Goal: Communication & Community: Answer question/provide support

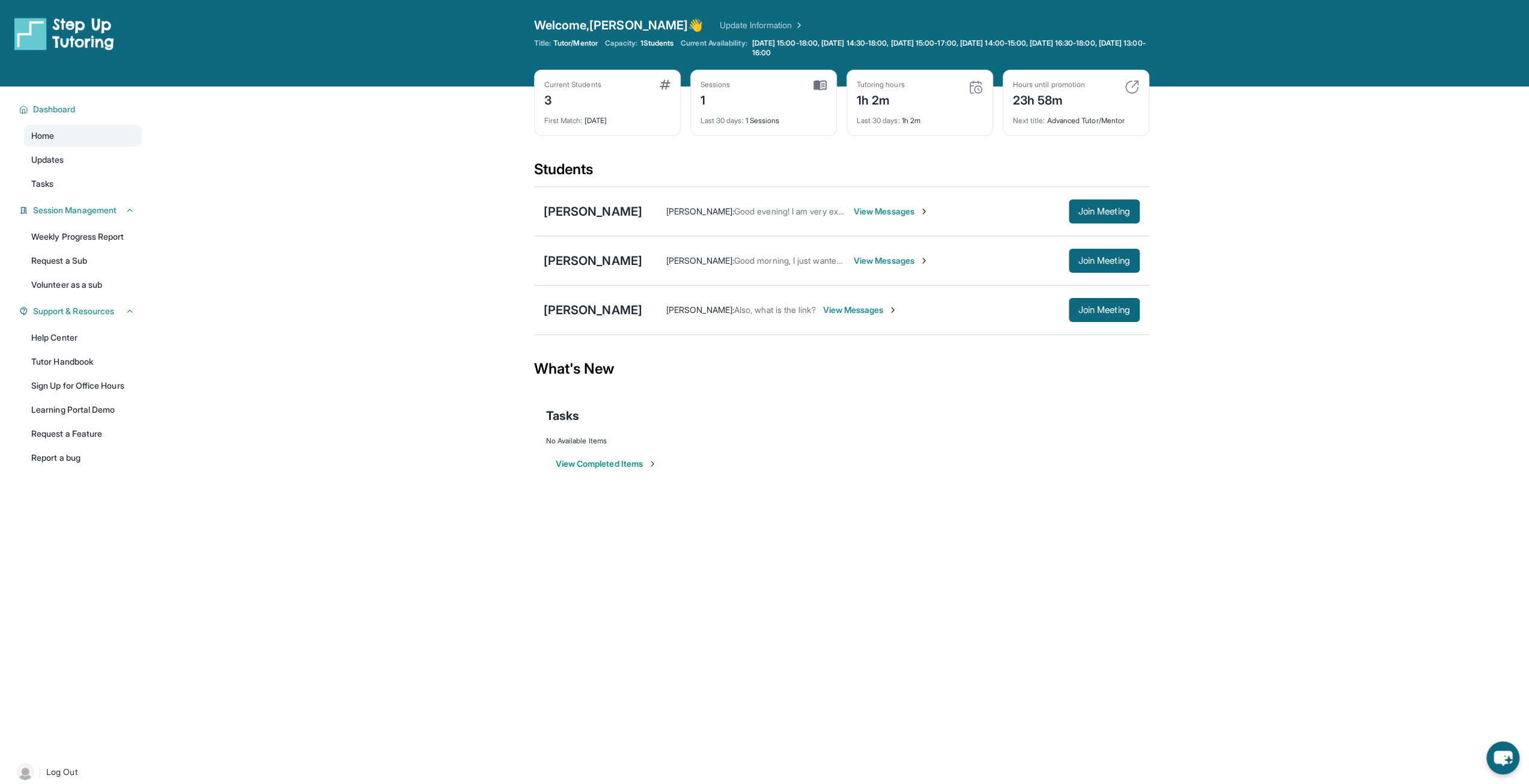
click at [909, 206] on span "View Messages" at bounding box center [891, 211] width 75 height 12
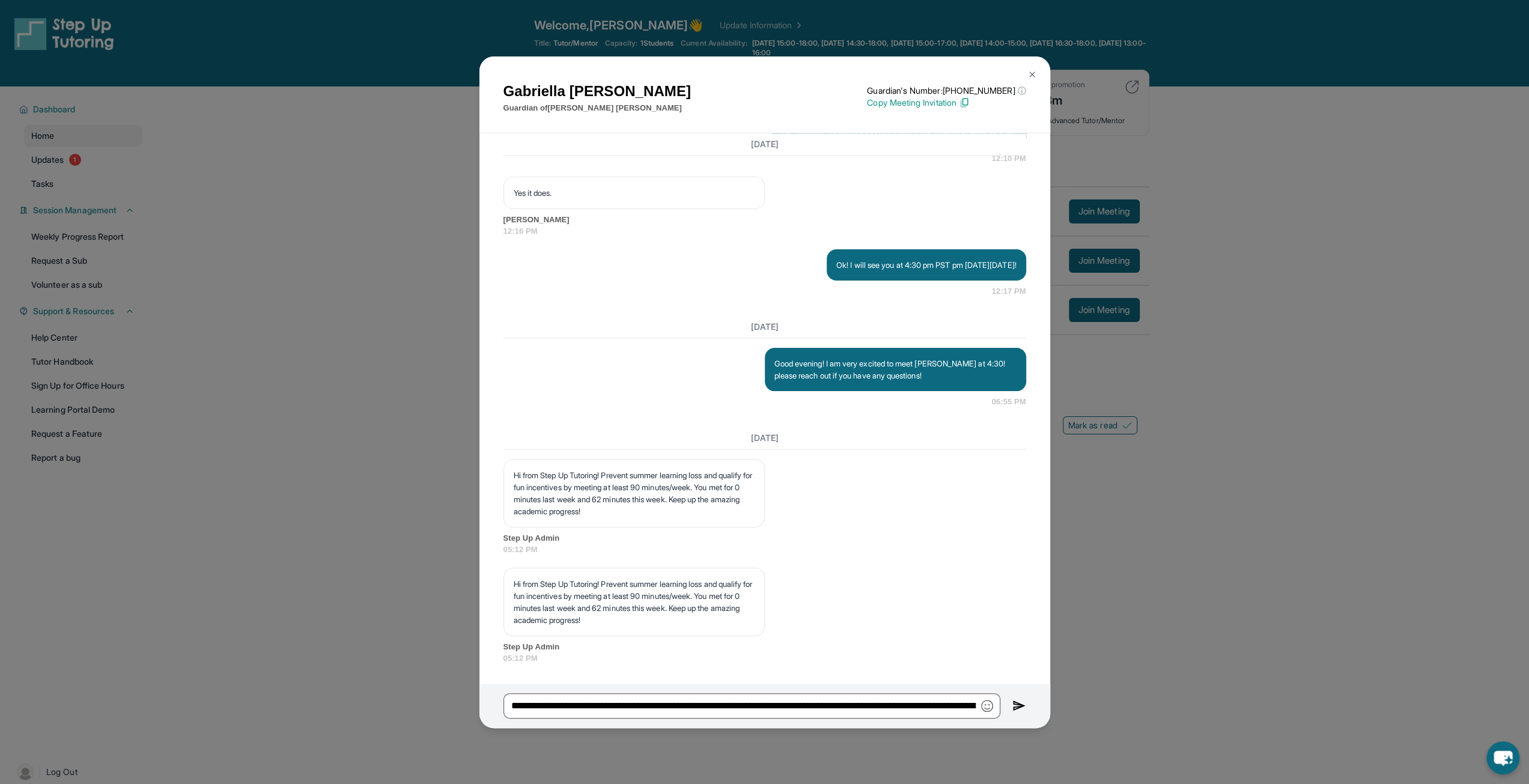
scroll to position [1273, 0]
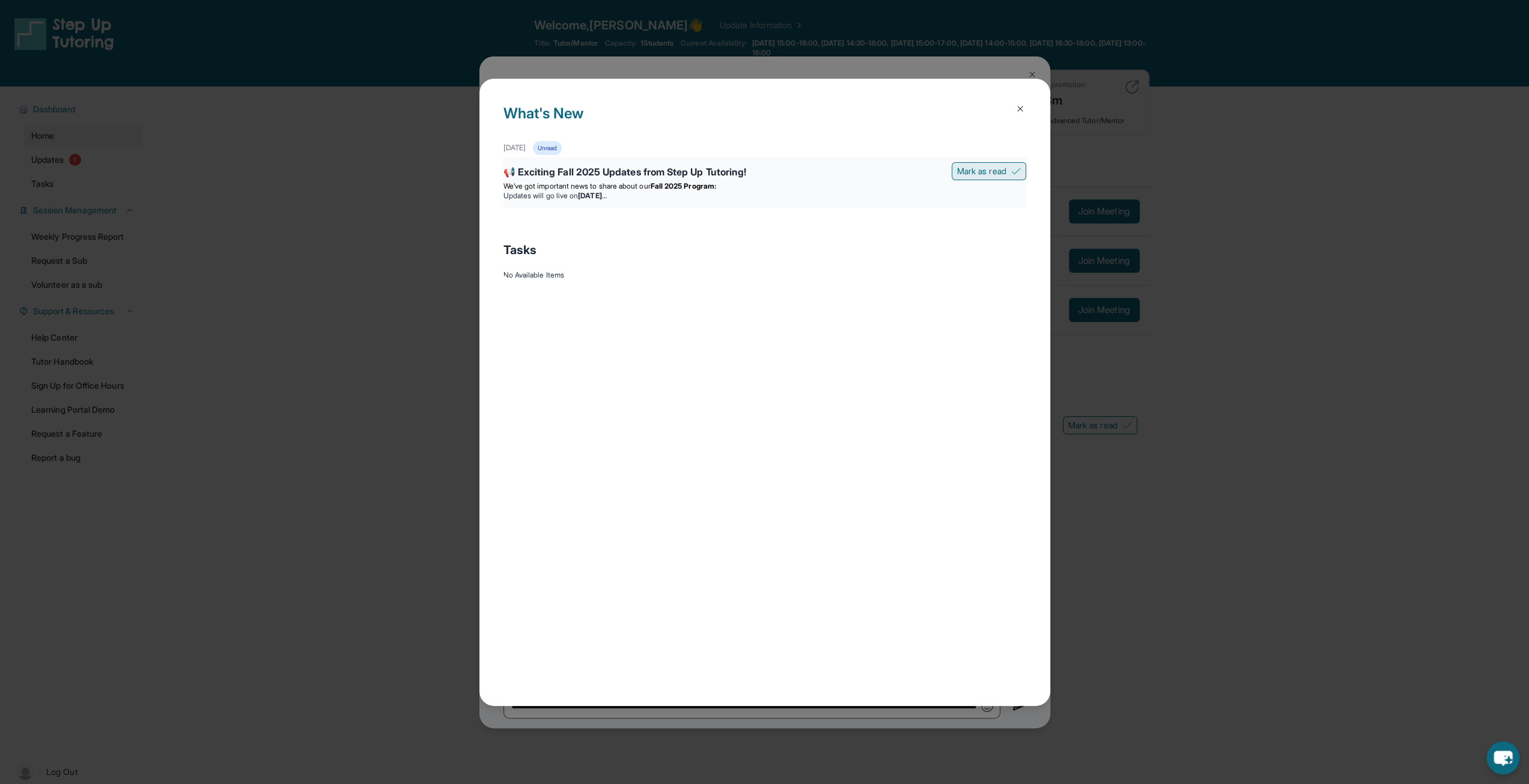
click at [990, 167] on span "Mark as read" at bounding box center [981, 171] width 50 height 12
click at [1029, 106] on button at bounding box center [1019, 109] width 24 height 24
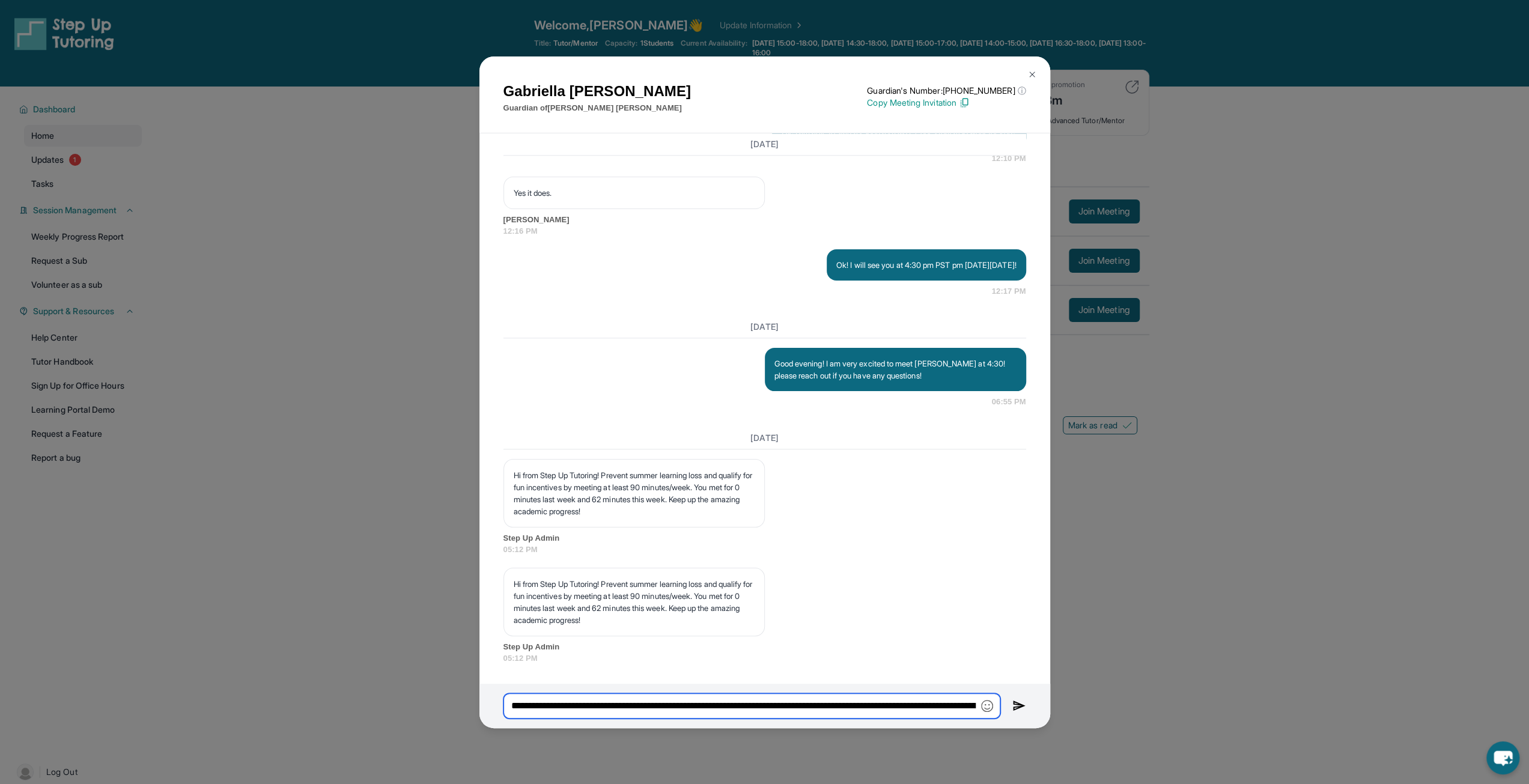
click at [693, 696] on input "**********" at bounding box center [751, 705] width 497 height 25
type input "**********"
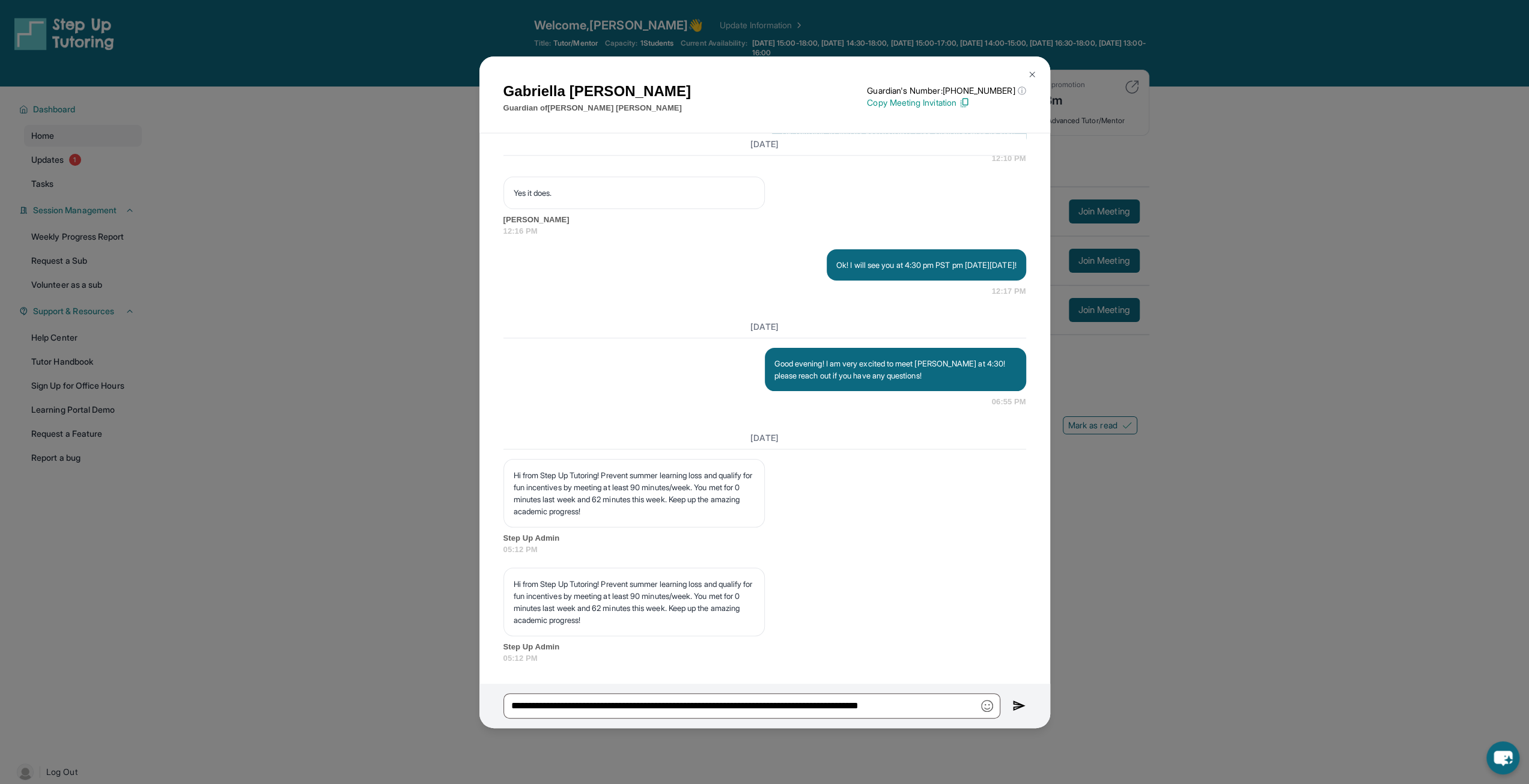
click at [1016, 704] on img at bounding box center [1019, 706] width 14 height 14
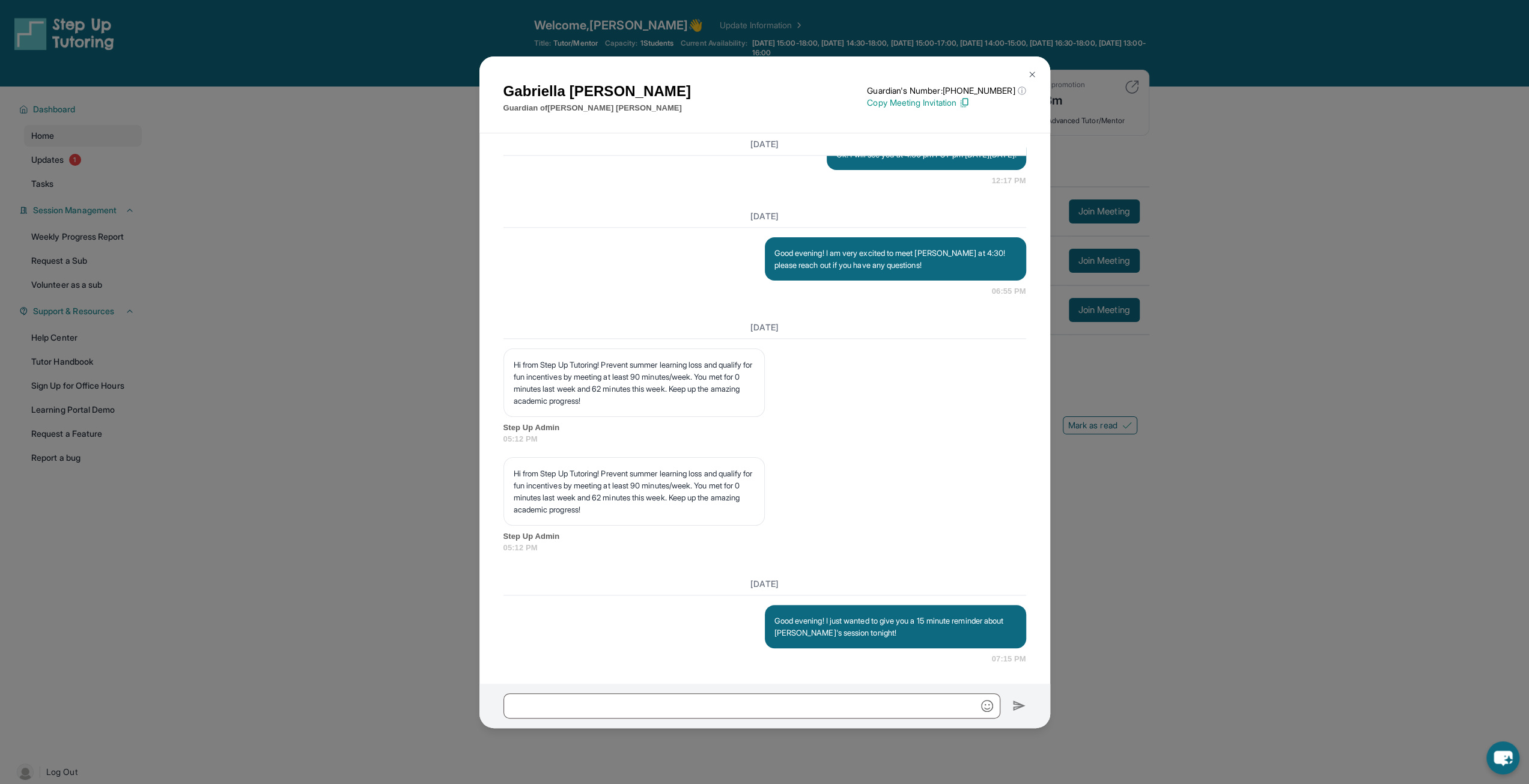
scroll to position [1383, 0]
click at [1036, 70] on img at bounding box center [1032, 74] width 9 height 9
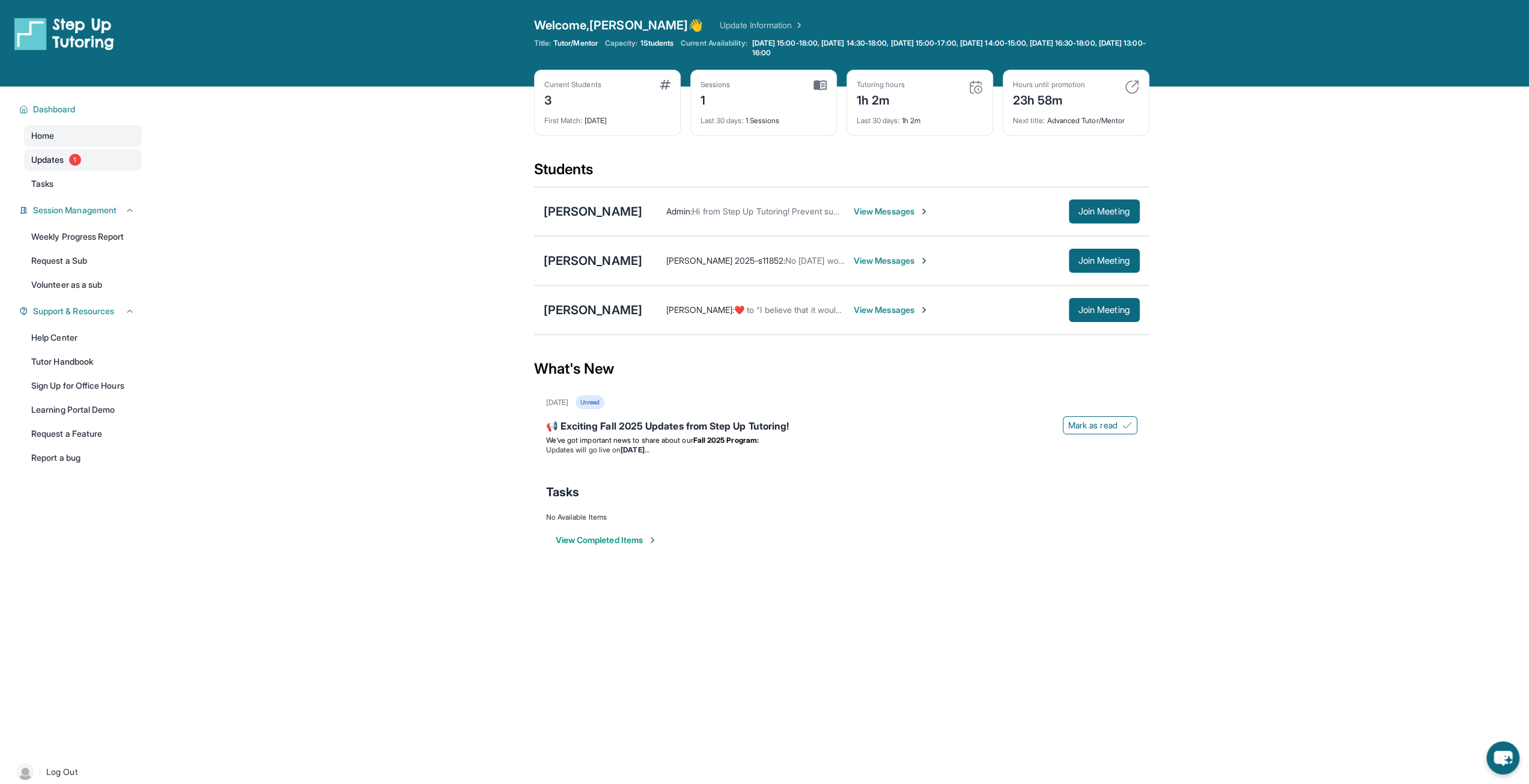
click at [68, 157] on link "Updates 1" at bounding box center [83, 160] width 118 height 22
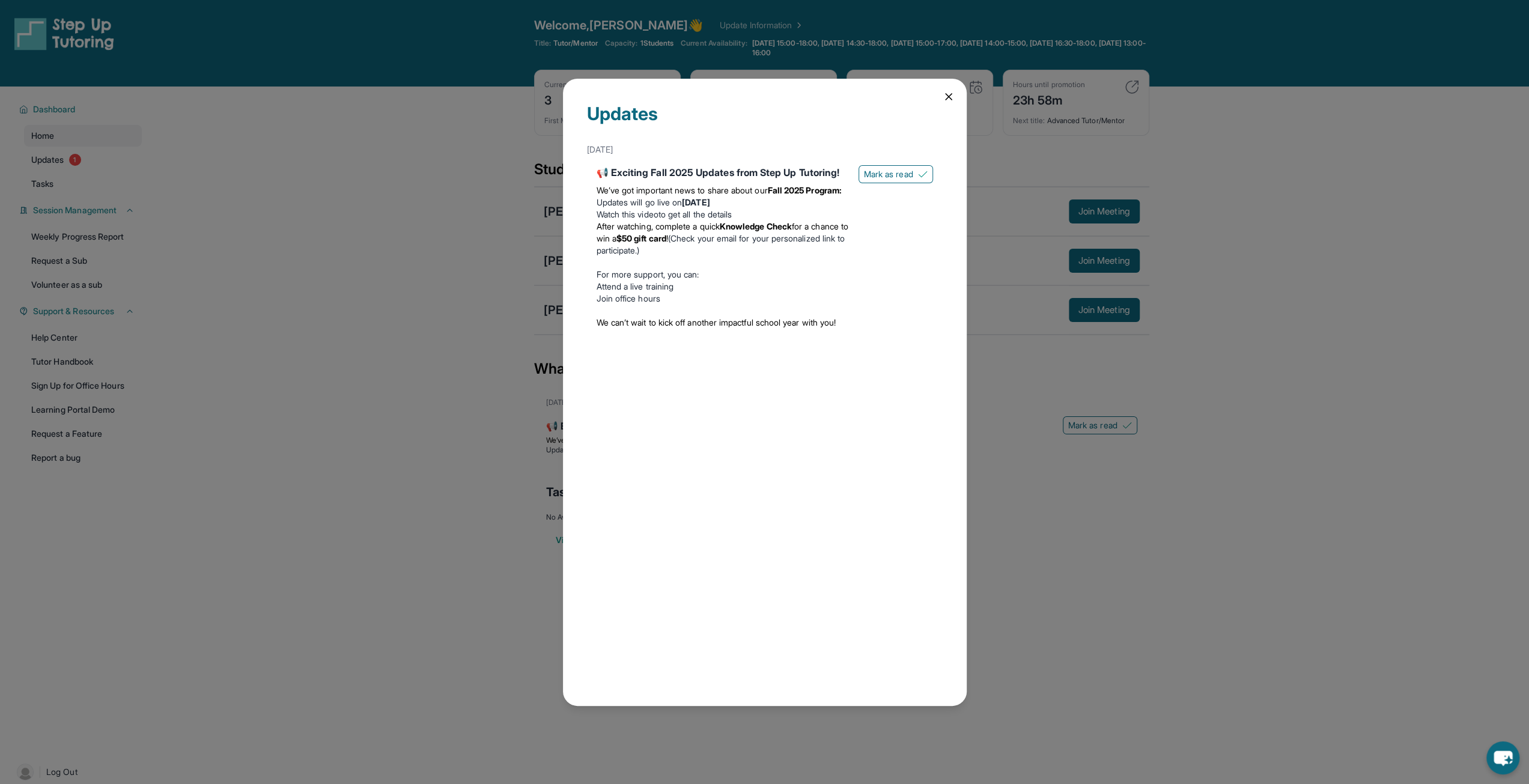
click at [943, 90] on div "Updates [DATE] 📢 Exciting Fall 2025 Updates from Step Up Tutoring! We’ve got im…" at bounding box center [765, 392] width 404 height 627
click at [945, 93] on icon at bounding box center [948, 96] width 12 height 12
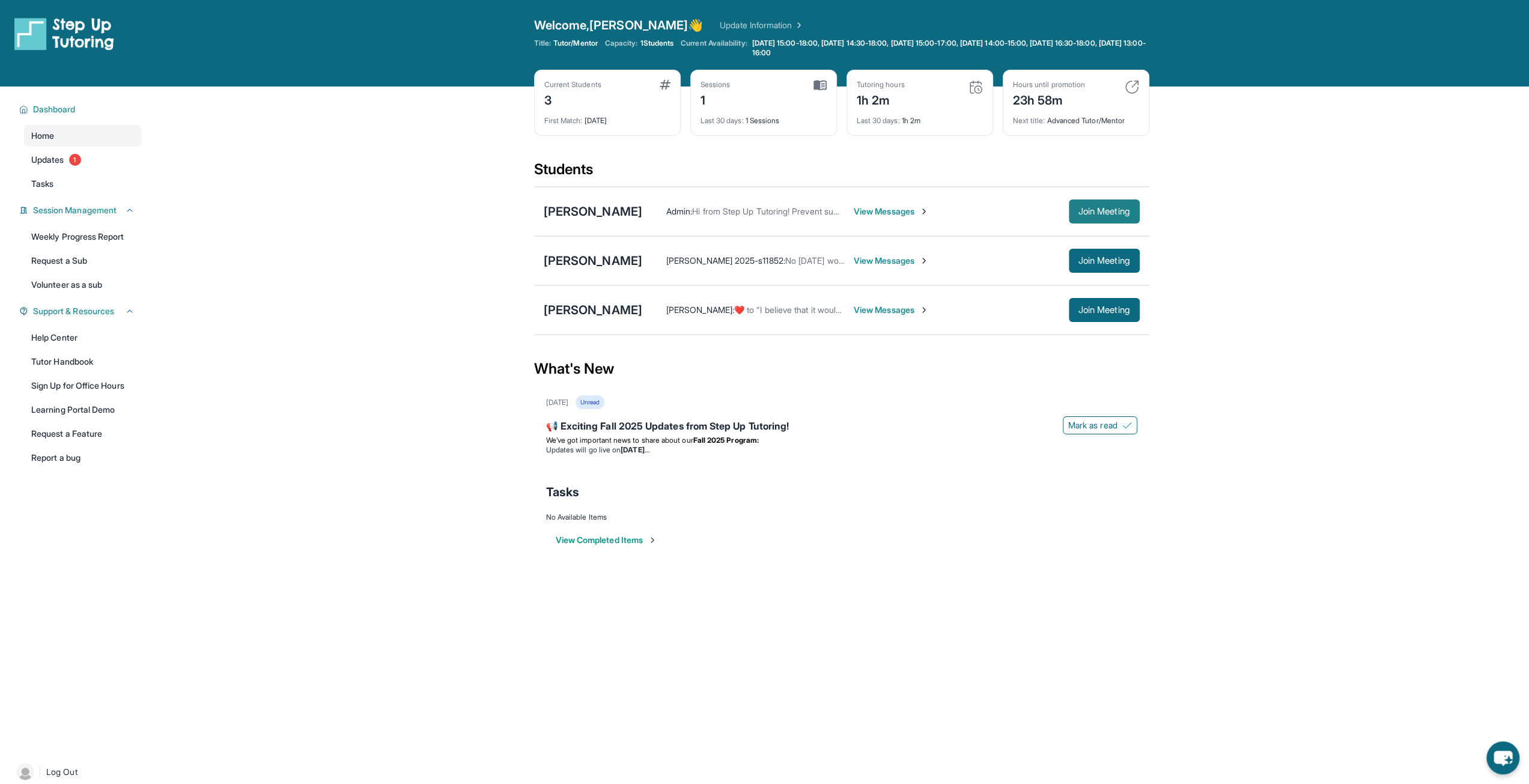
click at [1080, 210] on span "Join Meeting" at bounding box center [1104, 211] width 52 height 7
click at [1116, 203] on button "Join Meeting" at bounding box center [1104, 211] width 71 height 24
click at [65, 357] on link "Tutor Handbook" at bounding box center [83, 361] width 118 height 22
click at [927, 211] on span "View Messages" at bounding box center [891, 211] width 75 height 12
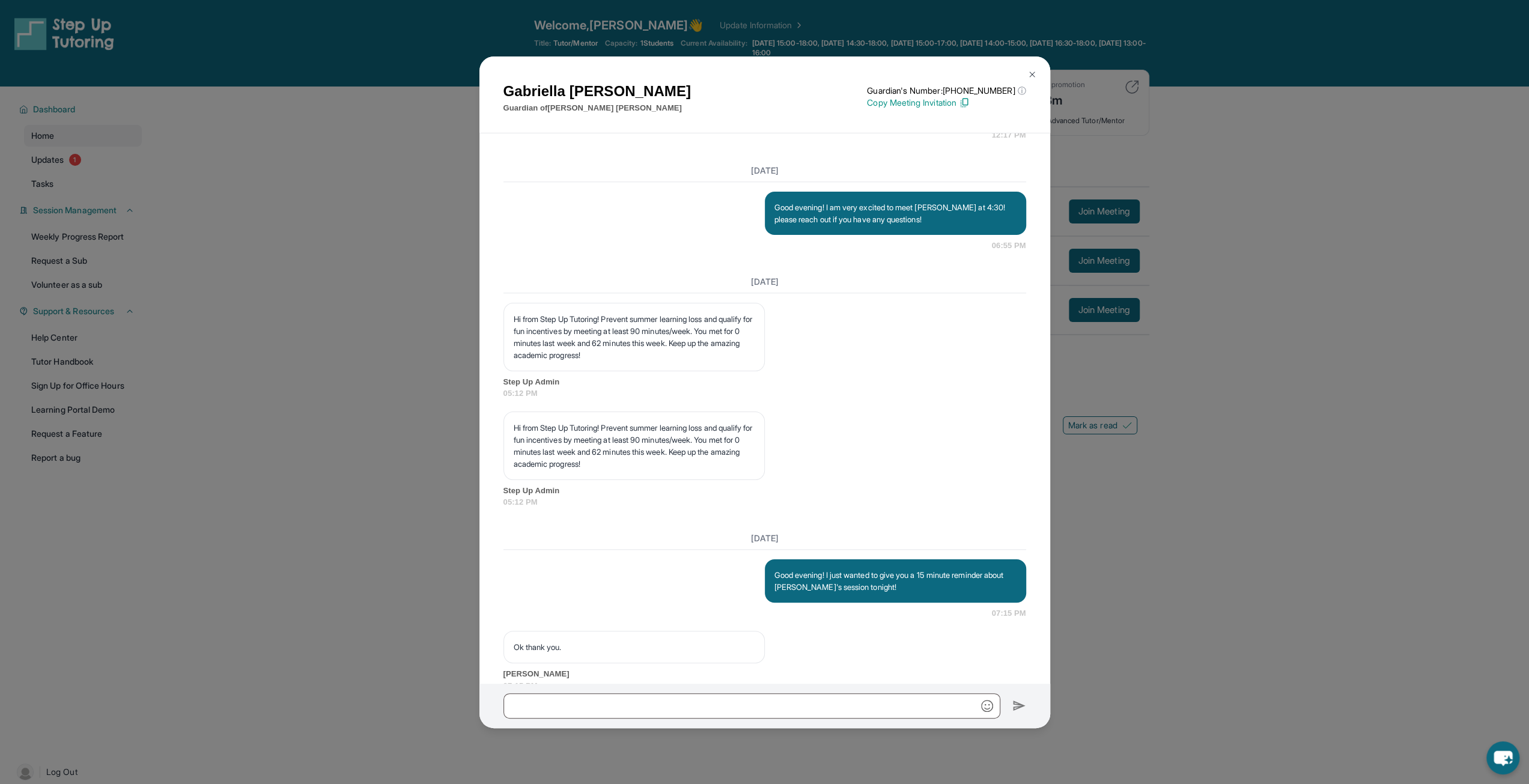
scroll to position [1456, 0]
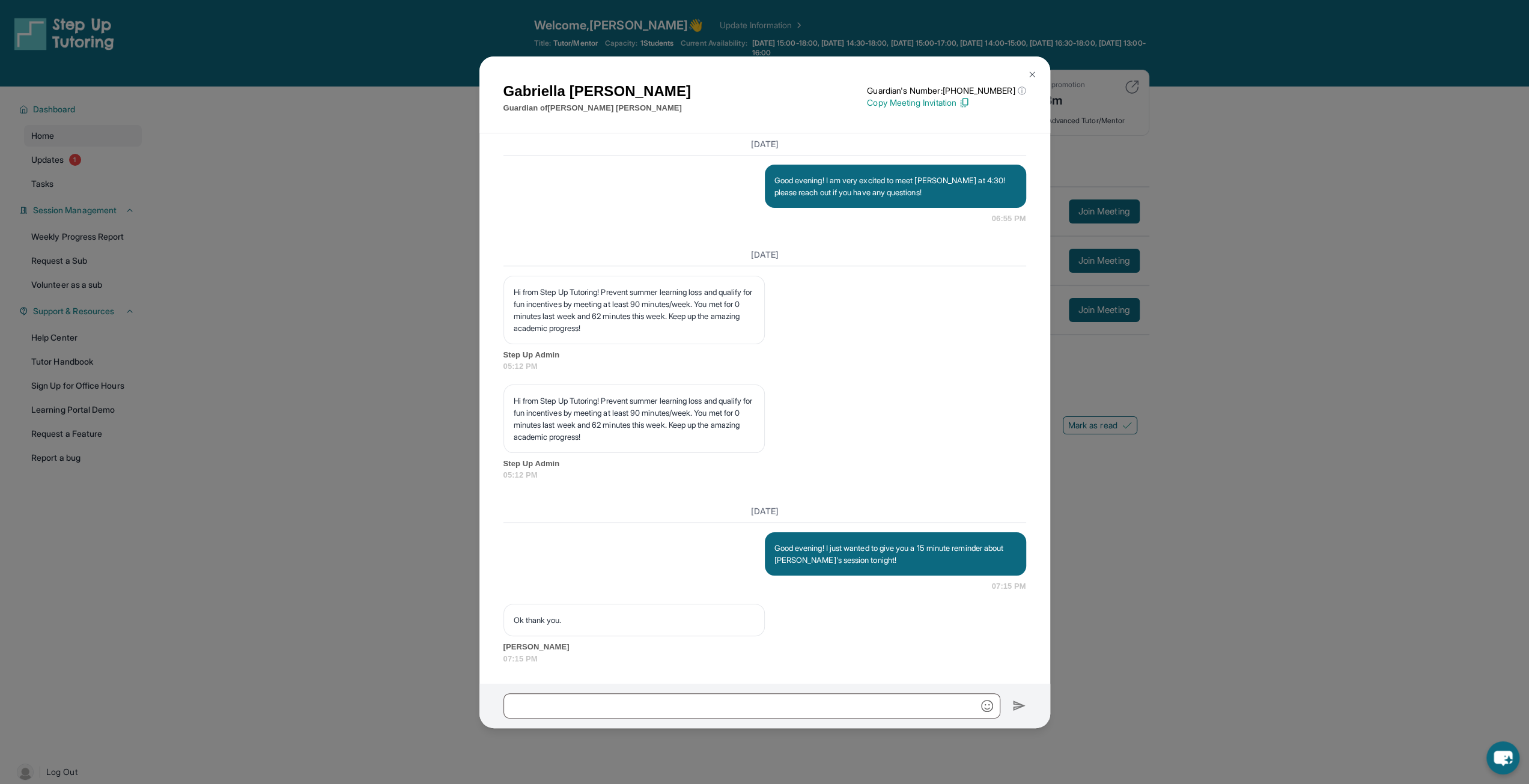
click at [1032, 70] on img at bounding box center [1032, 74] width 9 height 9
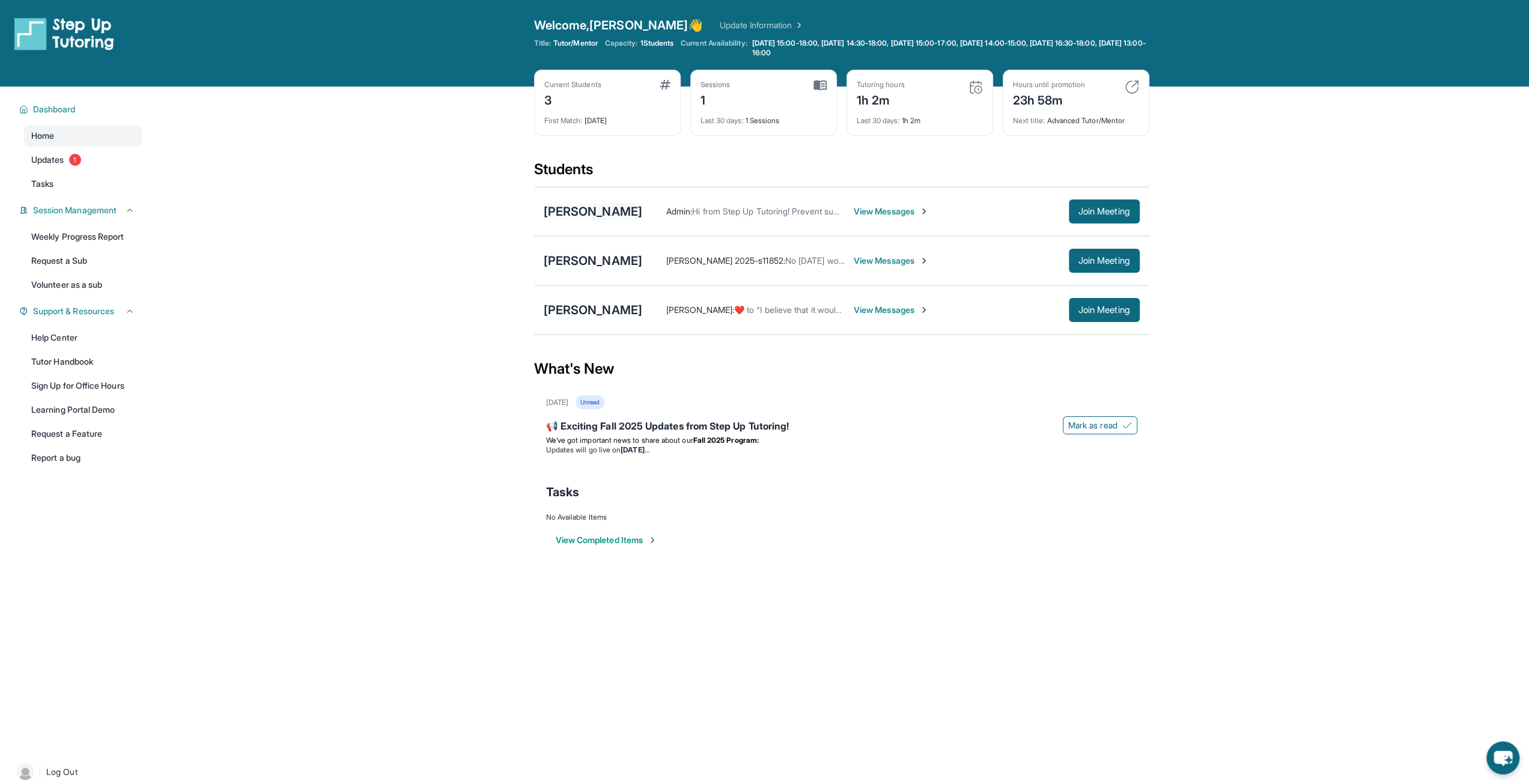
click at [619, 210] on div "[PERSON_NAME]" at bounding box center [592, 211] width 98 height 17
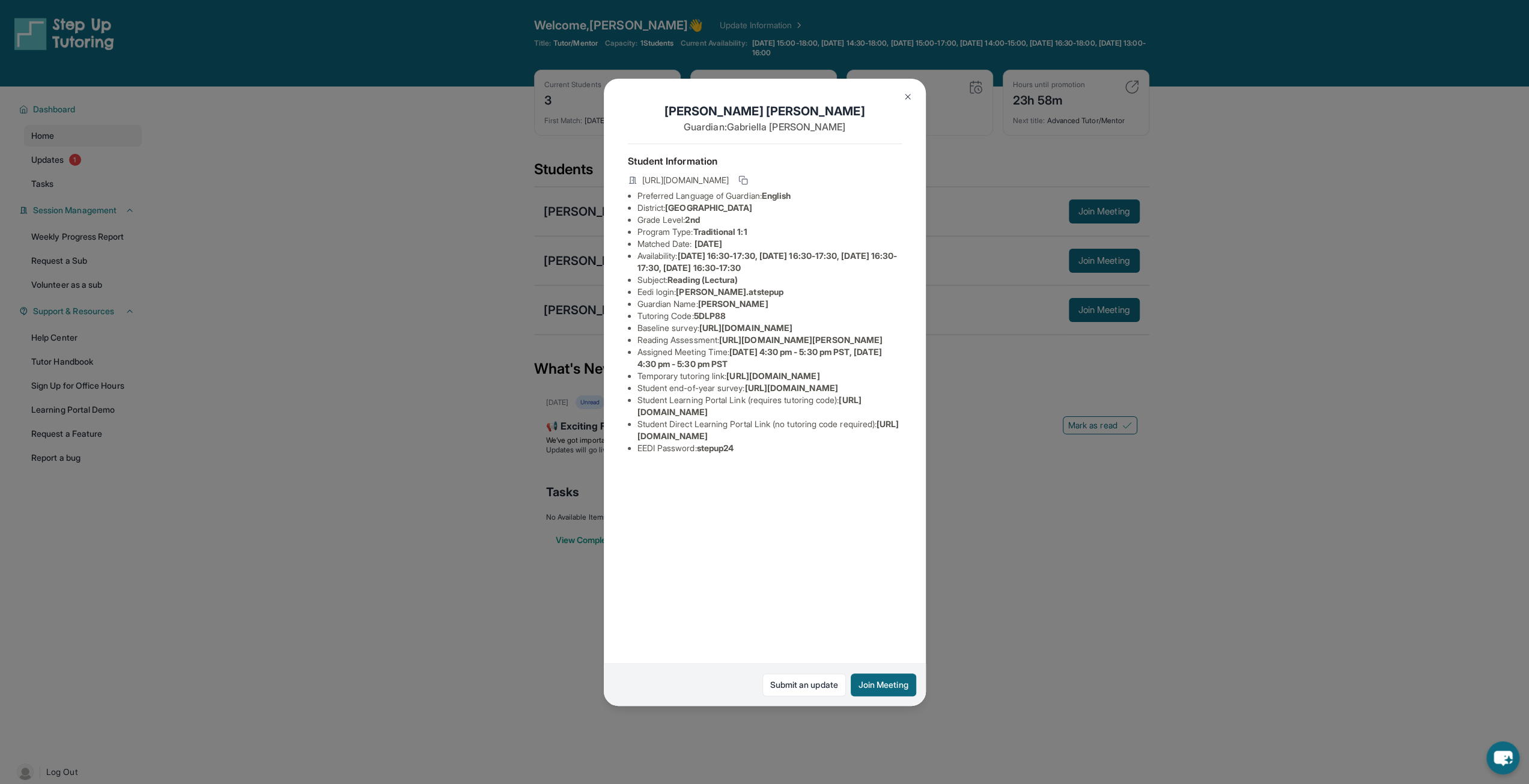
click at [911, 98] on img at bounding box center [907, 96] width 9 height 9
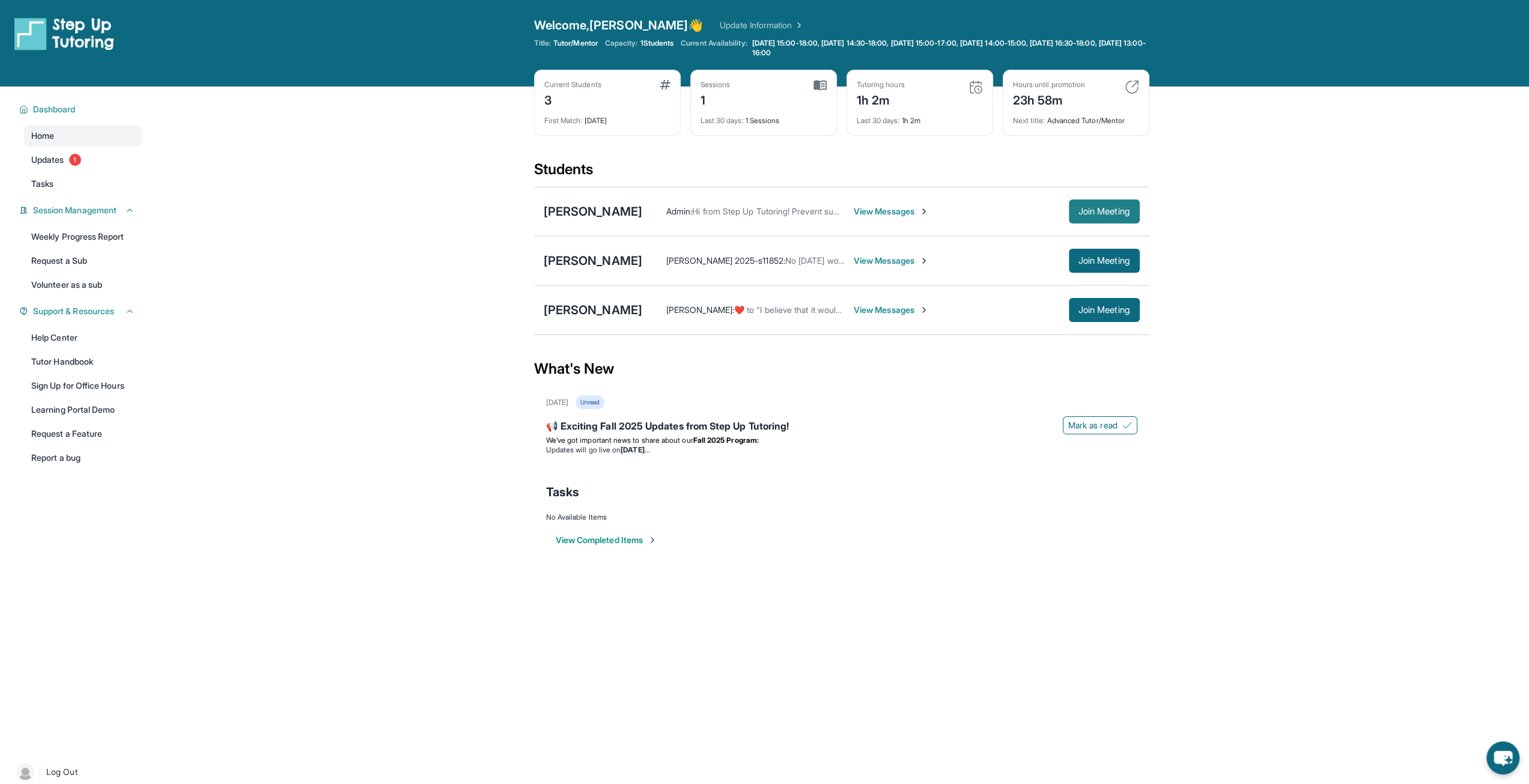
click at [1079, 208] on span "Join Meeting" at bounding box center [1104, 211] width 52 height 7
